Goal: Navigation & Orientation: Go to known website

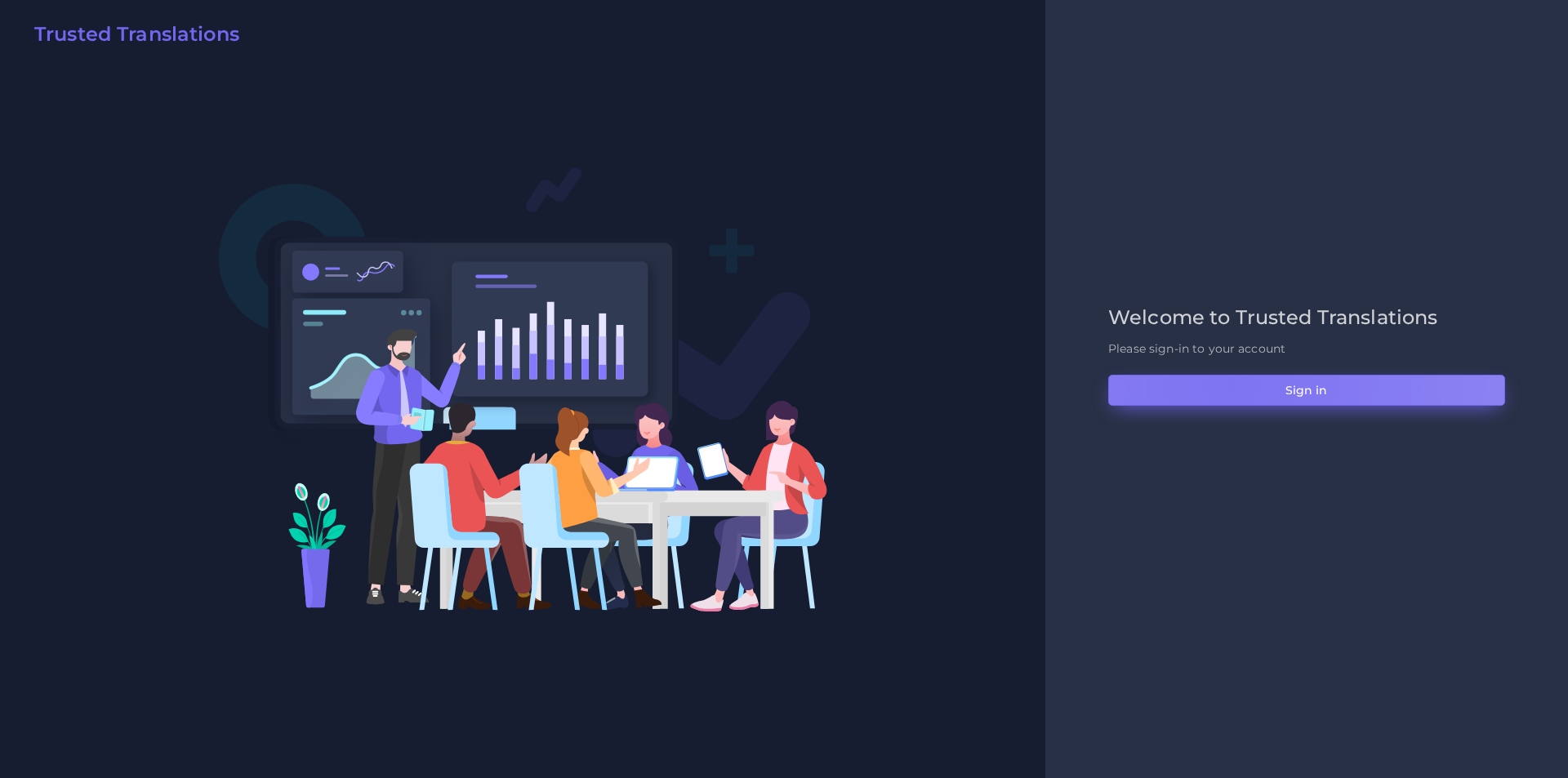
click at [1231, 386] on button "Sign in" at bounding box center [1306, 390] width 397 height 31
